Goal: Navigation & Orientation: Find specific page/section

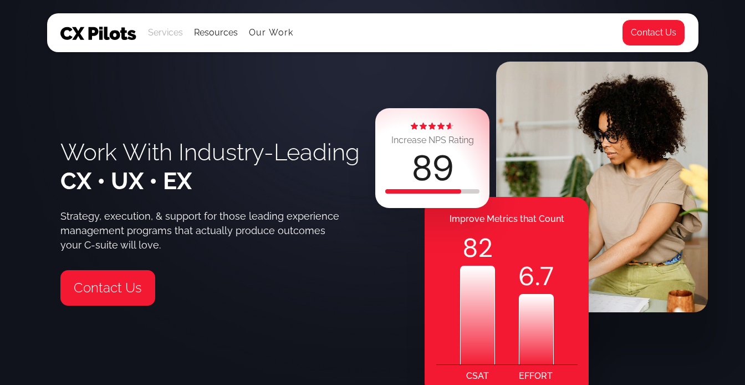
click at [166, 35] on div "Services" at bounding box center [165, 33] width 35 height 16
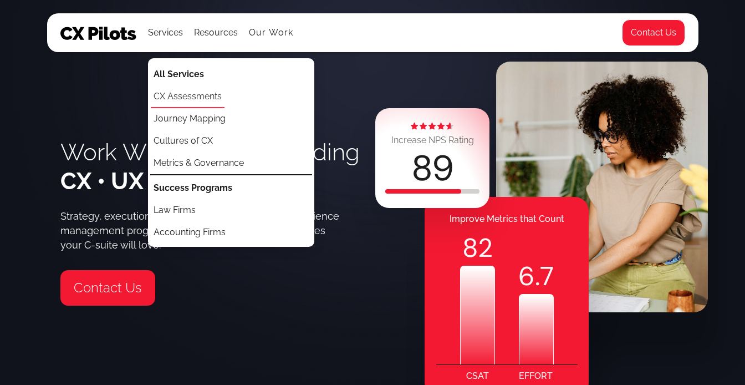
click at [176, 95] on link "CX Assessments" at bounding box center [188, 97] width 74 height 22
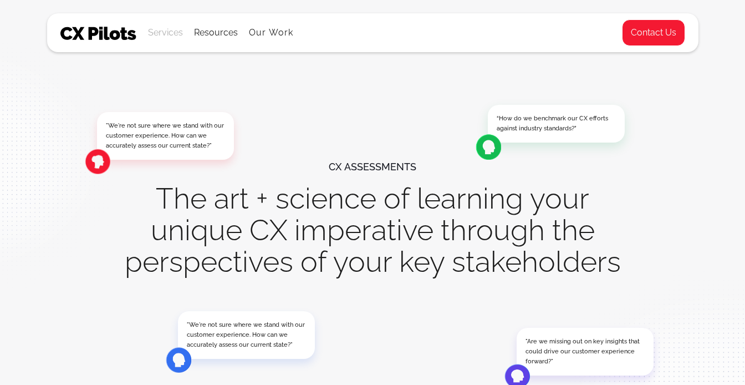
click at [171, 30] on div "Services" at bounding box center [165, 33] width 35 height 16
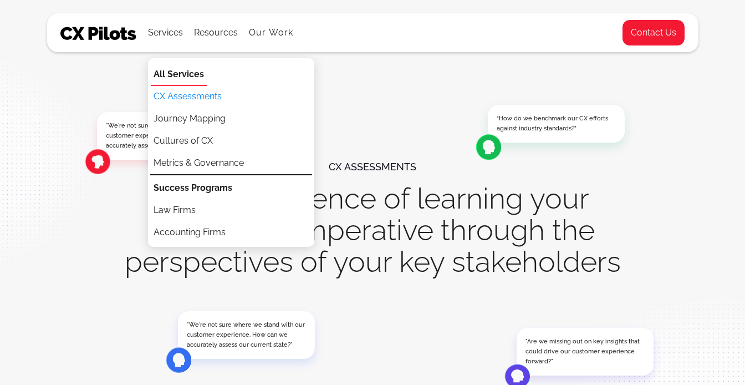
click at [171, 73] on strong "All Services" at bounding box center [179, 74] width 50 height 11
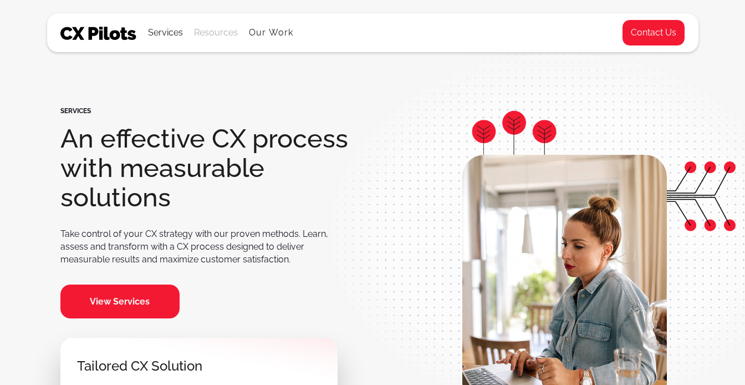
click at [218, 32] on div "Resources" at bounding box center [216, 33] width 44 height 16
click at [219, 31] on div "Resources" at bounding box center [216, 33] width 44 height 16
click at [166, 36] on div "Services" at bounding box center [165, 33] width 35 height 16
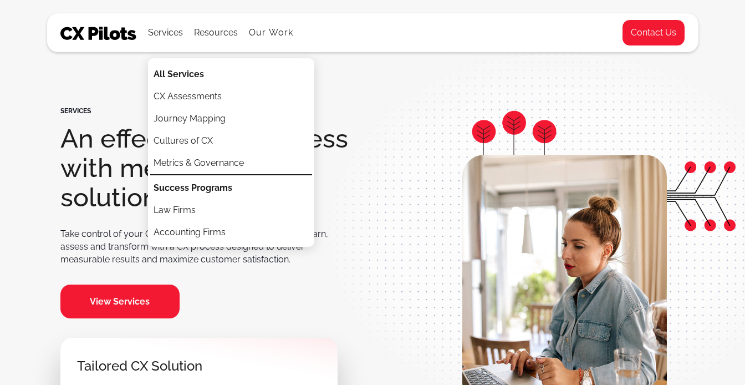
click at [123, 99] on div "SERVICES An effective CX process with measurable solutions Take control of your…" at bounding box center [373, 251] width 652 height 385
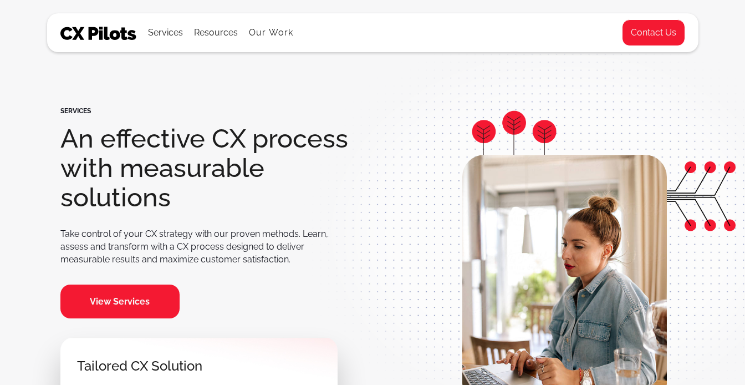
click at [108, 34] on img at bounding box center [98, 33] width 77 height 13
